Goal: Information Seeking & Learning: Find specific page/section

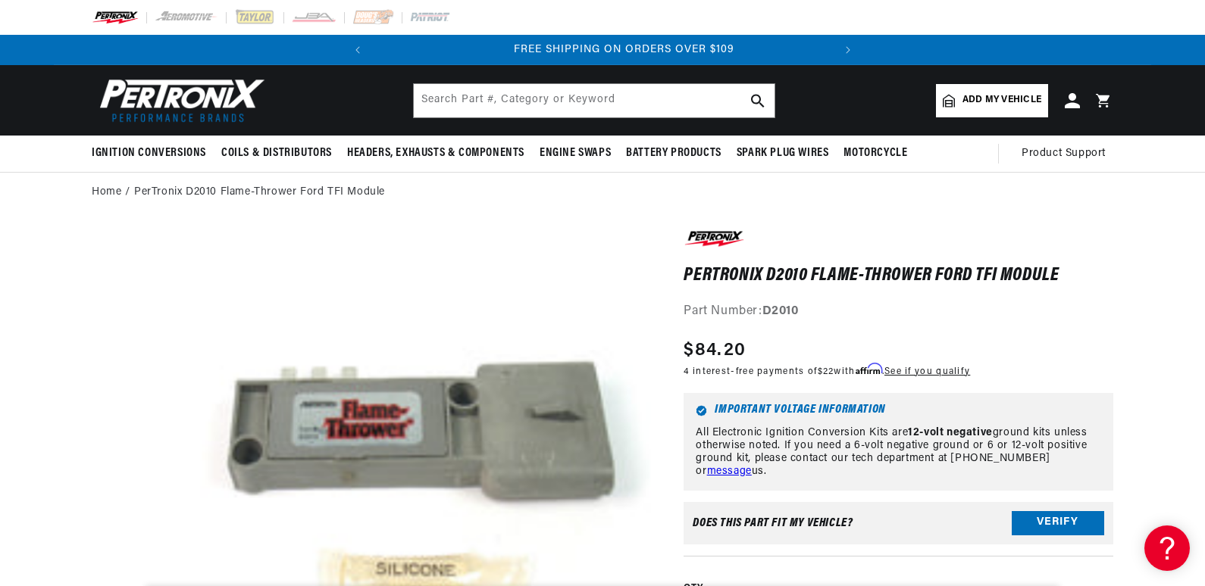
scroll to position [0, 459]
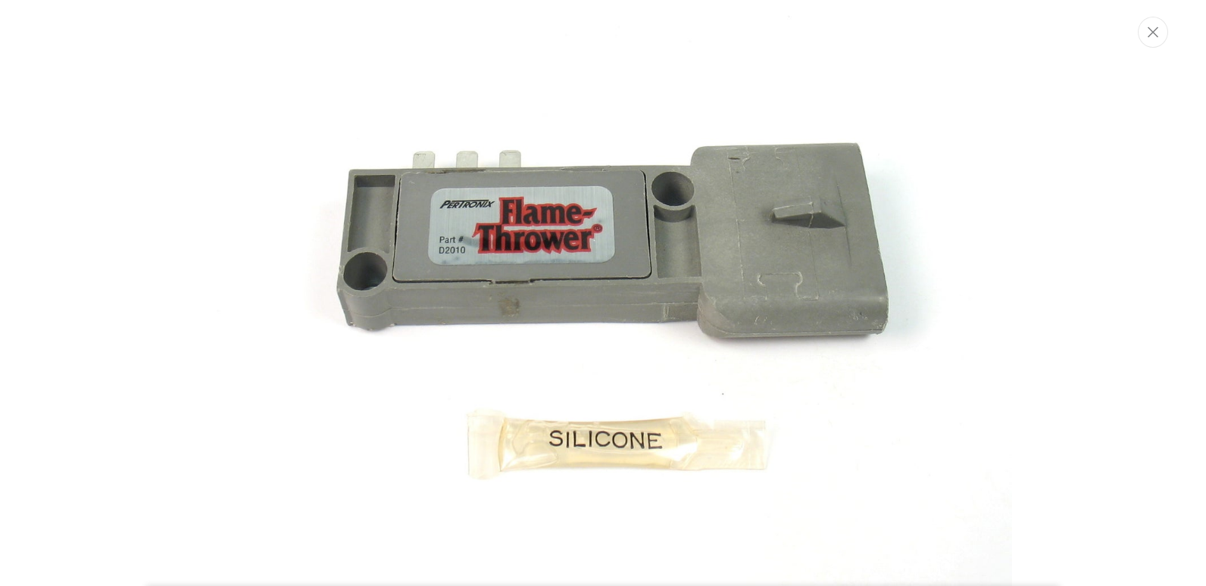
scroll to position [0, 0]
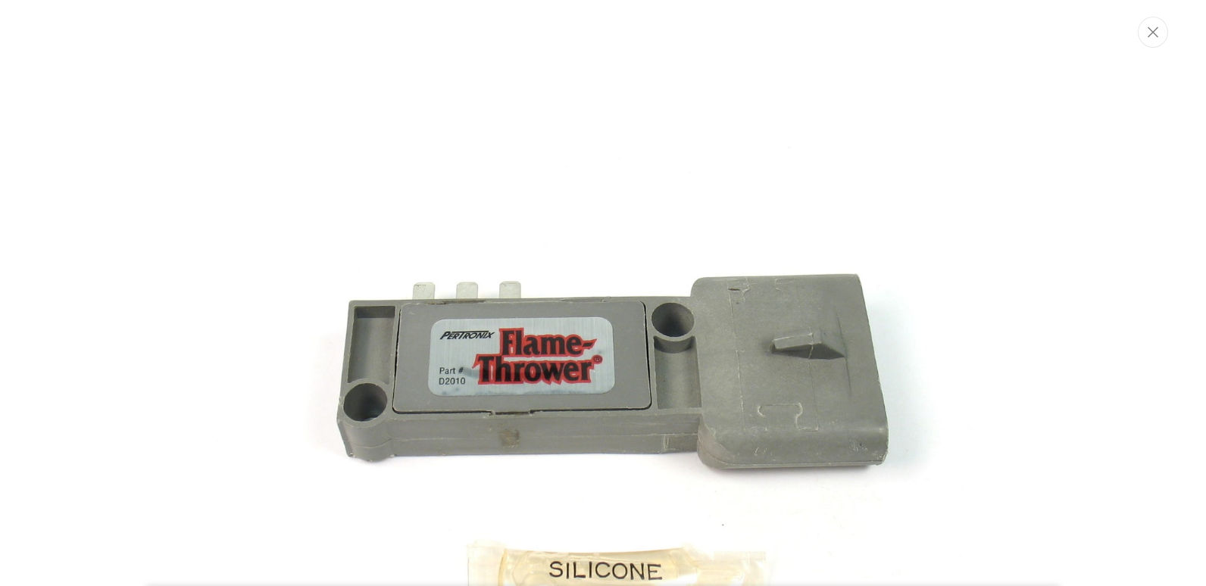
click at [248, 183] on img "Media gallery" at bounding box center [603, 424] width 818 height 818
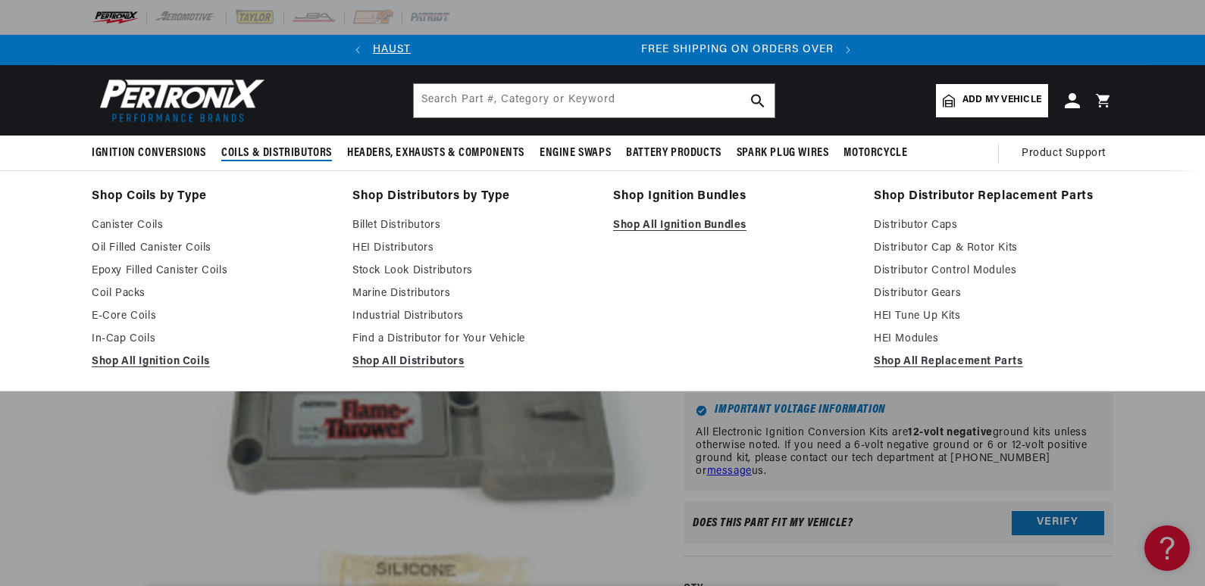
scroll to position [0, 459]
click at [430, 336] on link "Find a Distributor for Your Vehicle" at bounding box center [471, 339] width 239 height 18
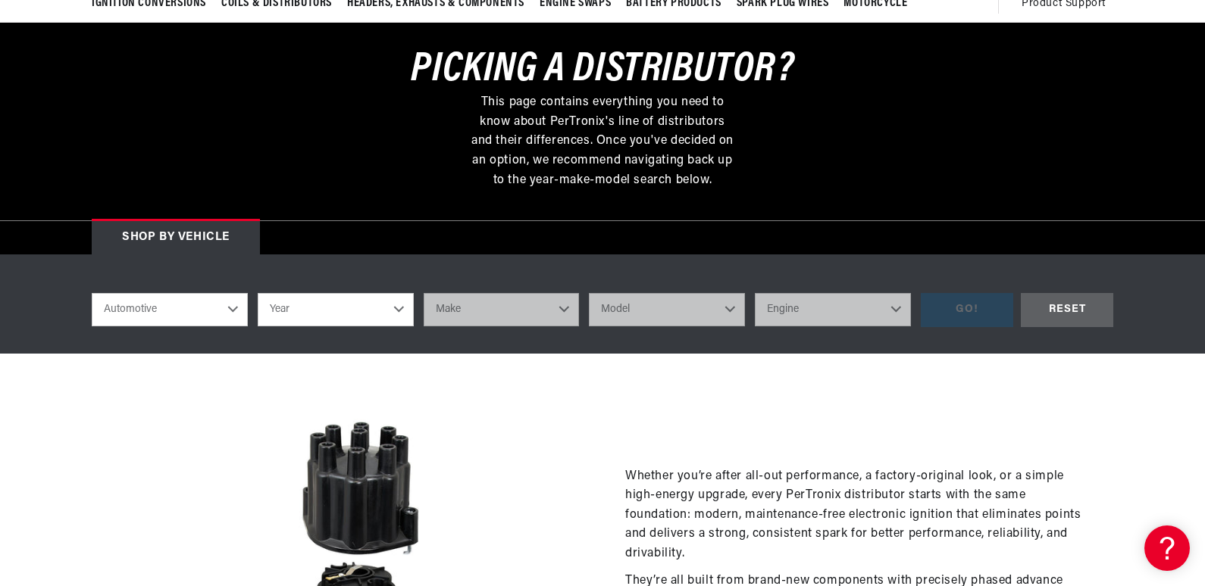
scroll to position [152, 0]
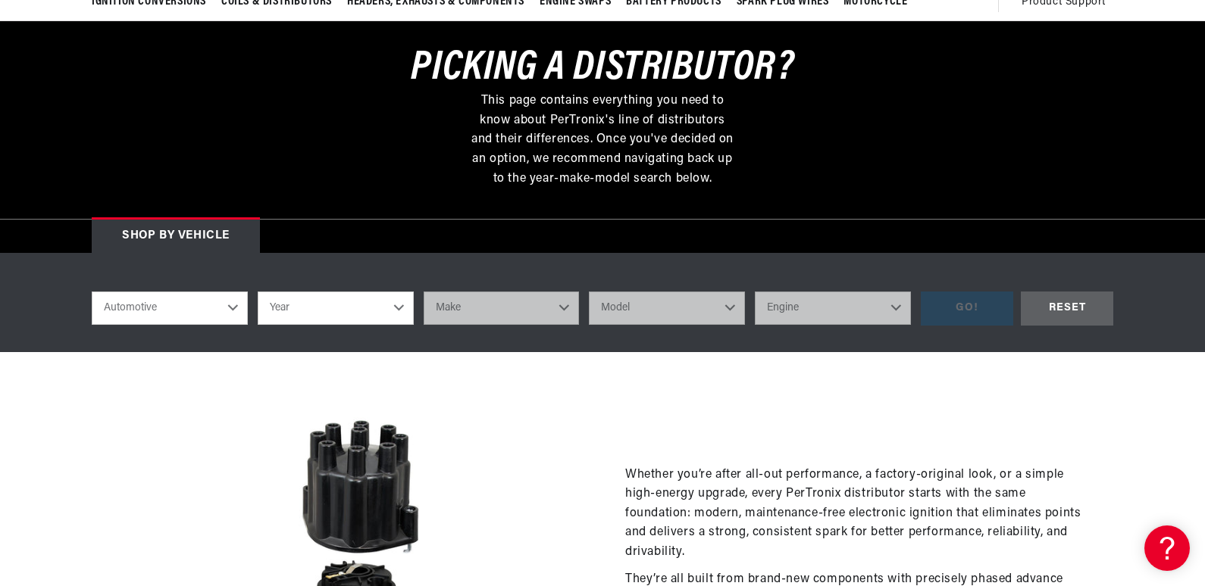
click at [230, 308] on select "Automotive Agricultural Industrial Marine Motorcycle" at bounding box center [170, 308] width 156 height 33
click at [401, 305] on select "Year 2024 2023 2022 2021 2020 2019 2018 2017 2016 2015 2014 2013 2012 2011 2010…" at bounding box center [336, 308] width 156 height 33
select select "1989"
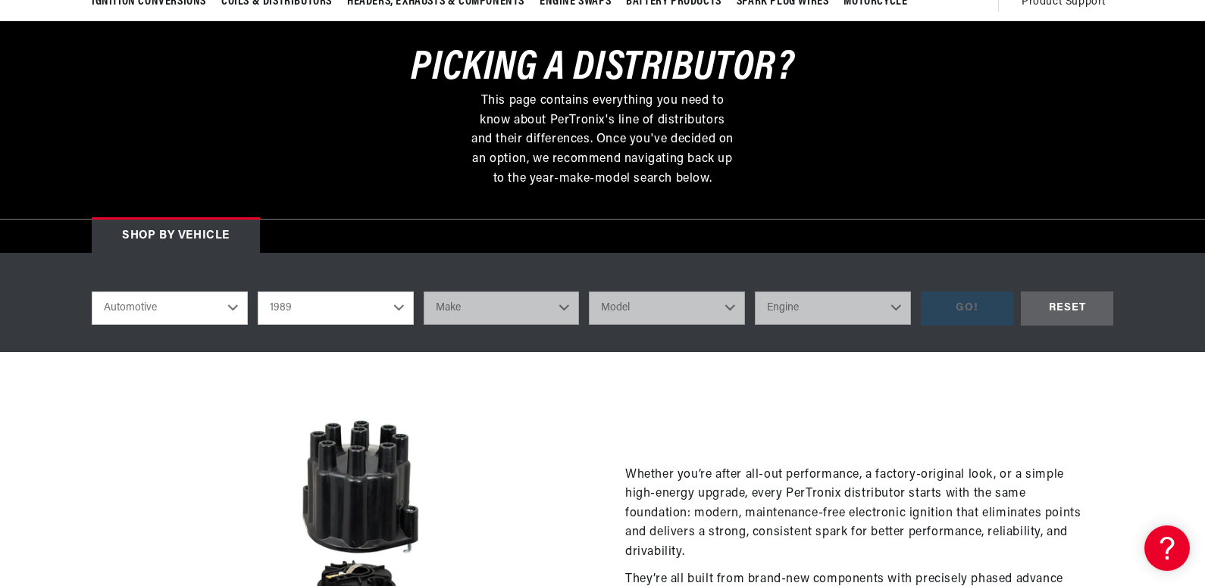
click at [258, 292] on select "Year 2024 2023 2022 2021 2020 2019 2018 2017 2016 2015 2014 2013 2012 2011 2010…" at bounding box center [336, 308] width 156 height 33
select select "1989"
click at [563, 308] on select "Make Buick Cadillac Chevrolet Chrysler Dodge Eagle Ford GMC Hyundai Isuzu Jeep …" at bounding box center [501, 308] width 156 height 33
select select "Ford"
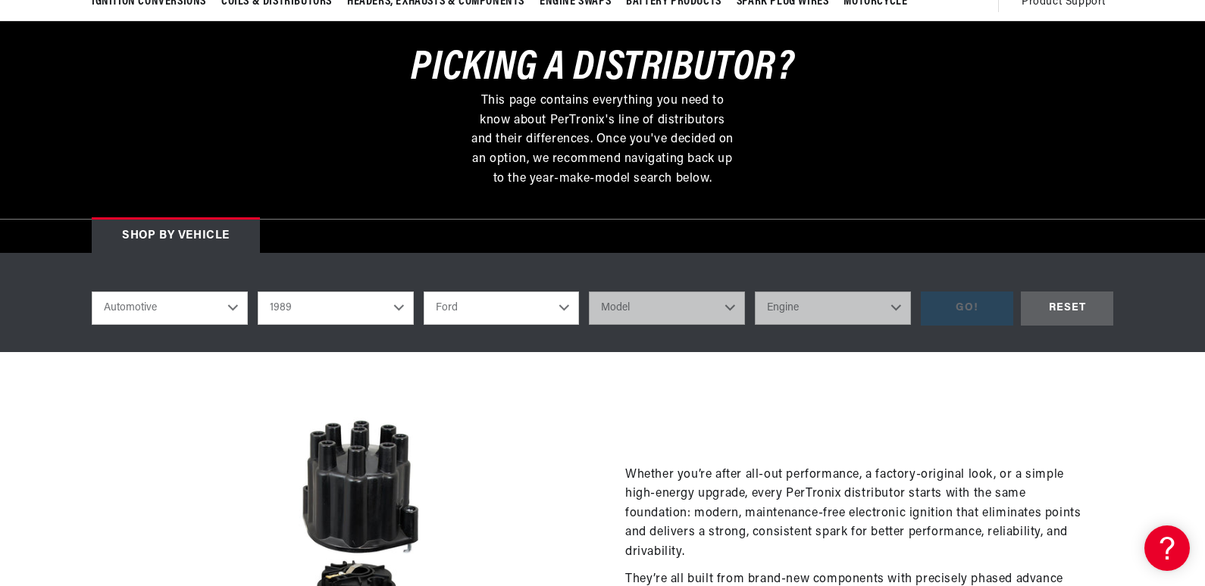
click at [423, 292] on select "Make Buick Cadillac Chevrolet Chrysler Dodge Eagle Ford GMC Hyundai Isuzu Jeep …" at bounding box center [501, 308] width 156 height 33
select select "Ford"
click at [727, 307] on select "Model Bronco Bronco II Country Squire E-150 Econoline E-150 Econoline Club Wago…" at bounding box center [667, 308] width 156 height 33
select select "LTD-Crown-Victoria"
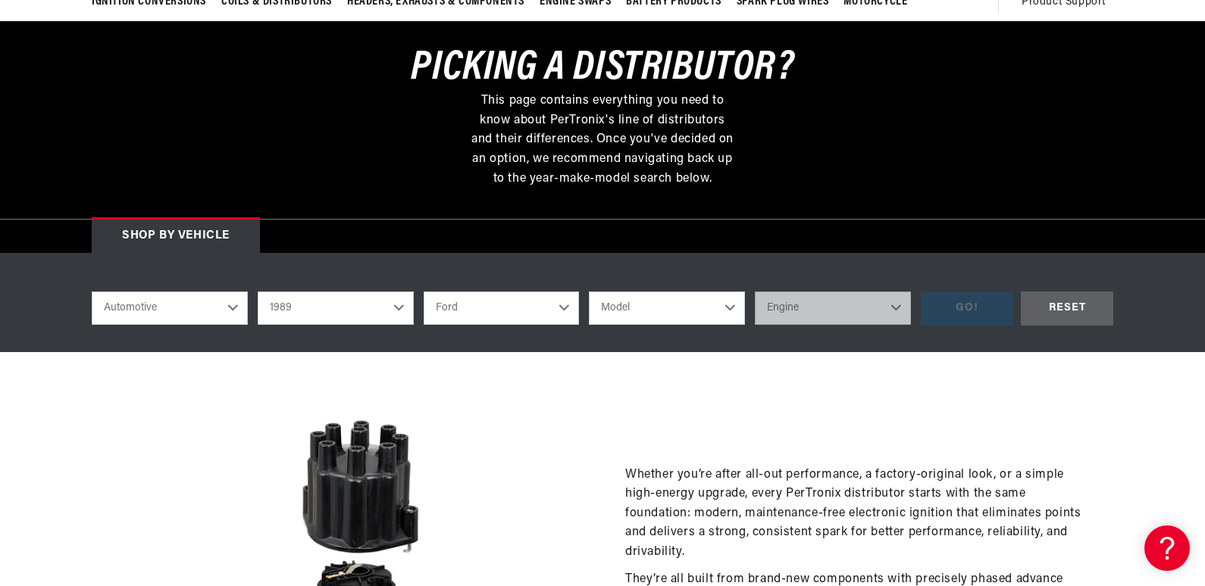
click at [589, 292] on select "Model Bronco Bronco II Country Squire E-150 Econoline E-150 Econoline Club Wago…" at bounding box center [667, 308] width 156 height 33
select select "LTD-Crown-Victoria"
click at [898, 307] on select "Engine 5.0L 5.8L" at bounding box center [833, 308] width 156 height 33
select select "5.0L"
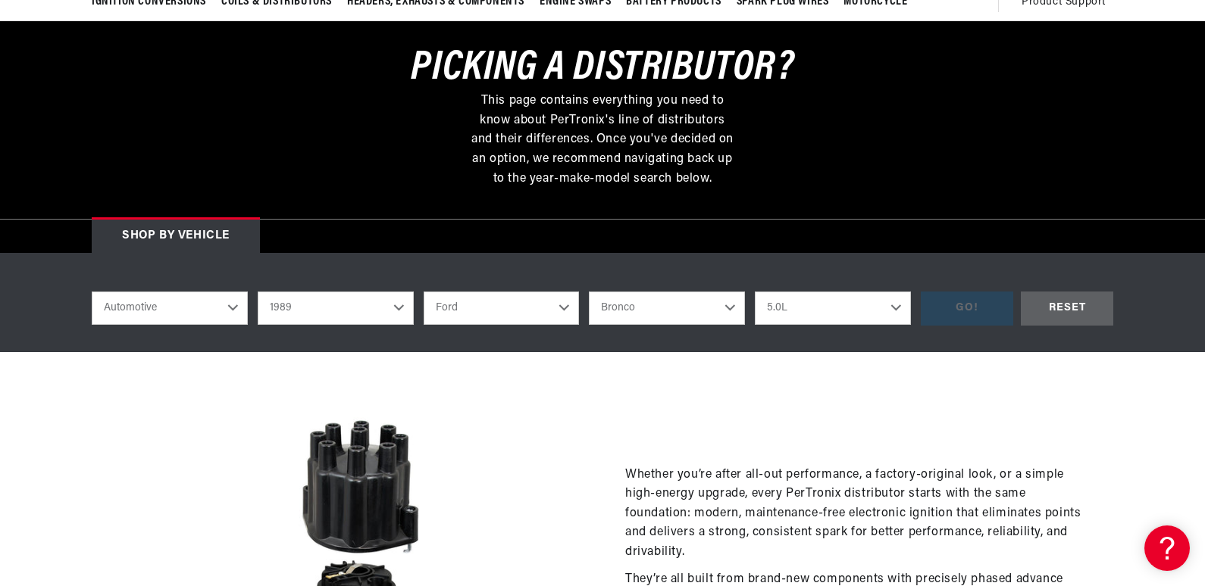
click at [755, 292] on select "Engine 5.0L 5.8L" at bounding box center [833, 308] width 156 height 33
select select "5.0L"
click at [958, 306] on div "GO!" at bounding box center [966, 309] width 92 height 34
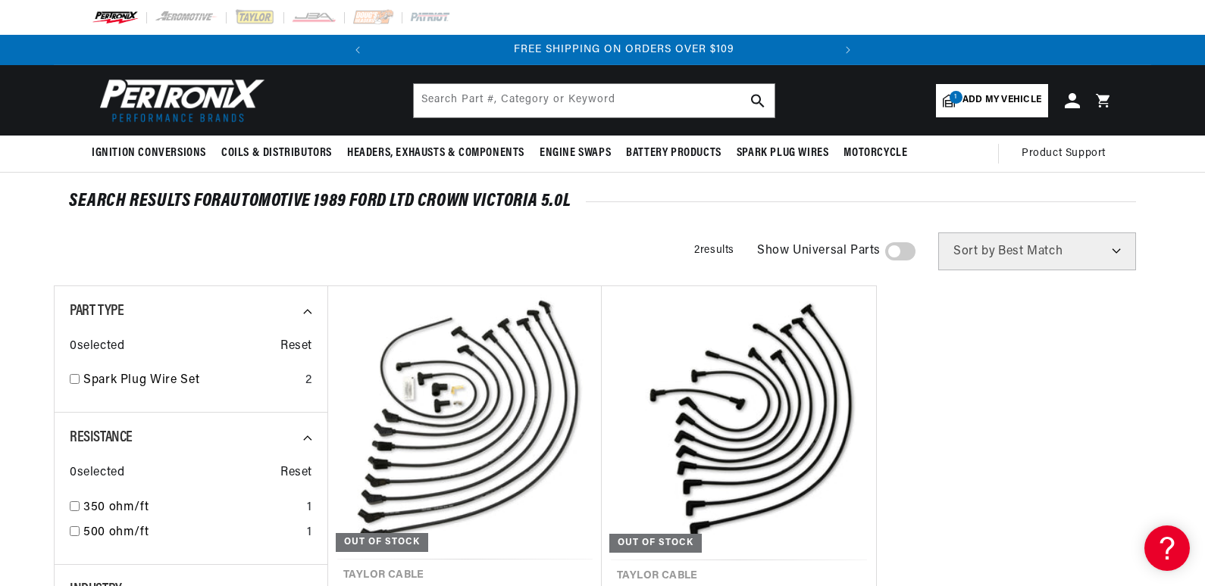
scroll to position [0, 459]
